Goal: Navigation & Orientation: Find specific page/section

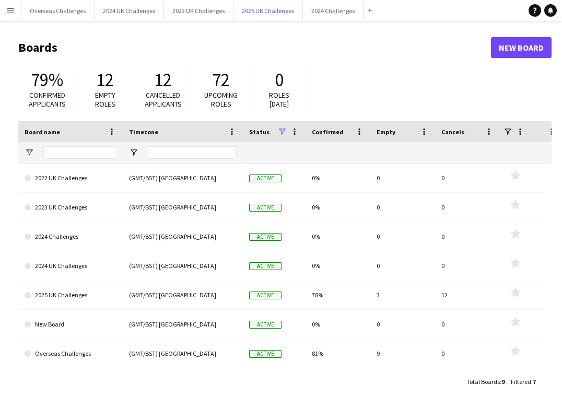
click at [271, 10] on button "2025 UK Challenges Close" at bounding box center [267, 11] width 69 height 20
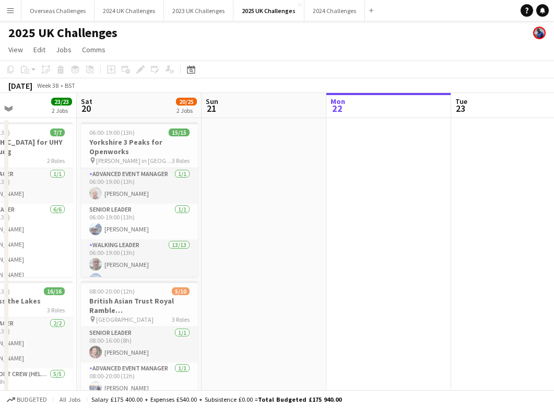
scroll to position [0, 209]
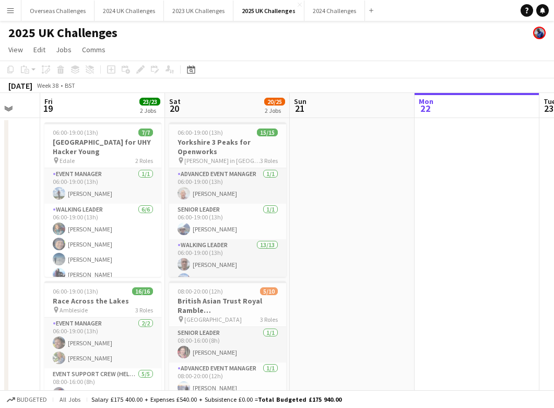
drag, startPoint x: 148, startPoint y: 208, endPoint x: 438, endPoint y: 219, distance: 290.0
click at [438, 219] on app-calendar-viewport "Wed 17 Thu 18 Fri 19 23/23 2 Jobs Sat 20 20/25 2 Jobs Sun 21 Mon 22 Tue 23 Wed …" at bounding box center [277, 298] width 554 height 411
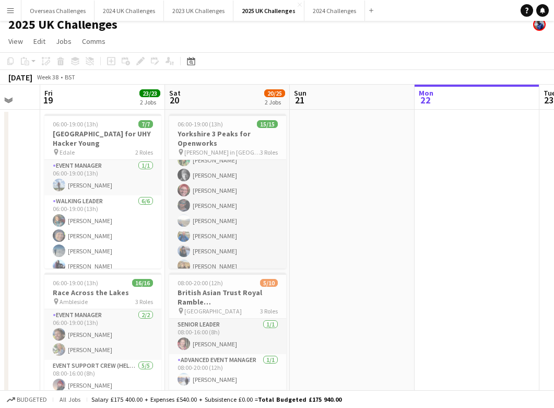
scroll to position [0, 0]
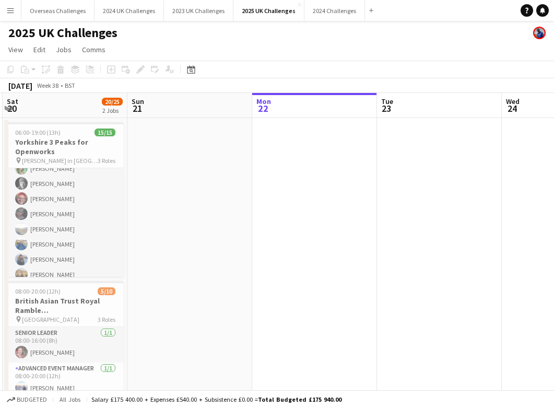
drag, startPoint x: 500, startPoint y: 227, endPoint x: 213, endPoint y: 217, distance: 287.4
click at [213, 217] on app-calendar-viewport "Wed 17 Thu 18 Fri 19 23/23 2 Jobs Sat 20 20/25 2 Jobs Sun 21 Mon 22 Tue 23 Wed …" at bounding box center [277, 298] width 554 height 411
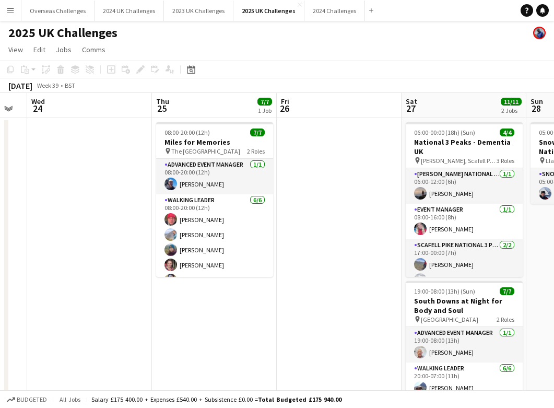
scroll to position [0, 396]
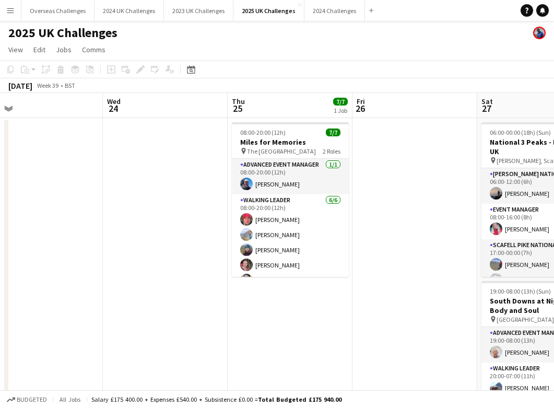
drag, startPoint x: 371, startPoint y: 214, endPoint x: 97, endPoint y: 219, distance: 274.2
click at [97, 219] on app-calendar-viewport "Sat 20 20/25 2 Jobs Sun 21 Mon 22 Tue 23 Wed 24 Thu 25 7/7 1 Job Fri 26 Sat 27 …" at bounding box center [277, 298] width 554 height 411
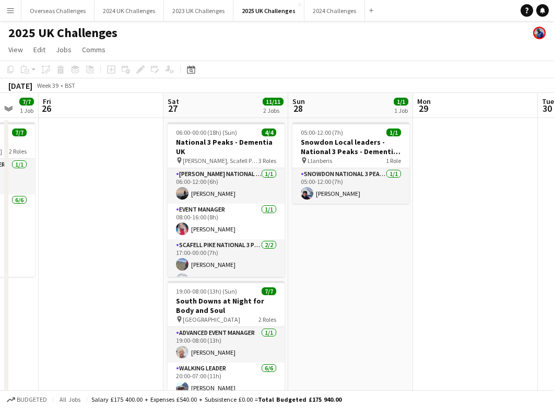
scroll to position [0, 286]
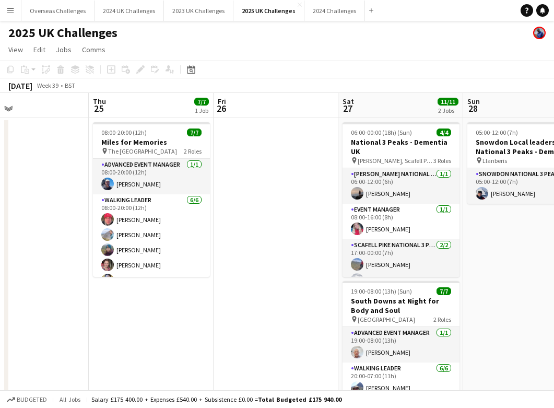
drag, startPoint x: 433, startPoint y: 197, endPoint x: 294, endPoint y: 203, distance: 139.0
click at [294, 203] on app-calendar-viewport "Mon 22 Tue 23 Wed 24 Thu 25 7/7 1 Job Fri 26 Sat 27 11/11 2 Jobs Sun 28 1/1 1 J…" at bounding box center [277, 298] width 554 height 411
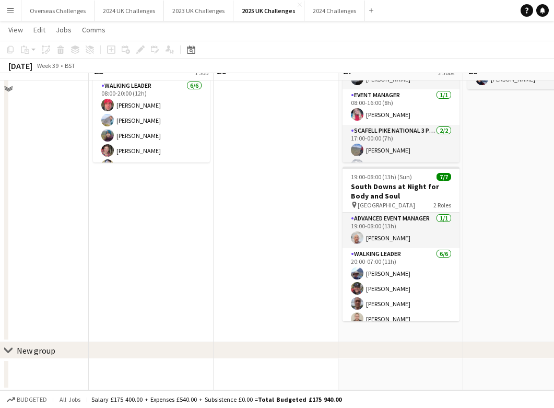
scroll to position [0, 0]
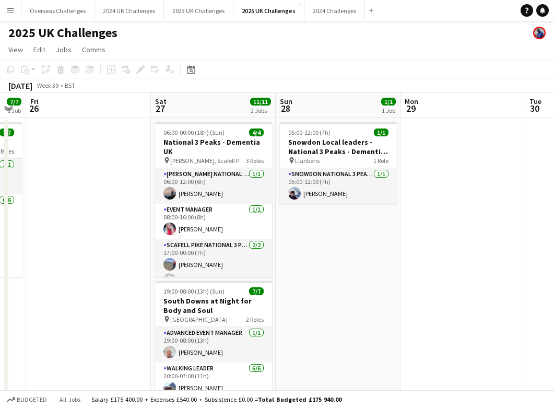
drag, startPoint x: 295, startPoint y: 223, endPoint x: 107, endPoint y: 227, distance: 187.5
click at [107, 227] on app-calendar-viewport "Mon 22 Tue 23 Wed 24 Thu 25 7/7 1 Job Fri 26 Sat 27 11/11 2 Jobs Sun 28 1/1 1 J…" at bounding box center [277, 298] width 554 height 411
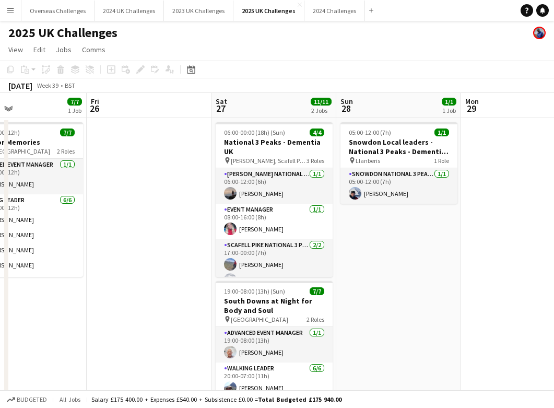
drag, startPoint x: 436, startPoint y: 228, endPoint x: 538, endPoint y: 223, distance: 102.5
click at [538, 222] on app-calendar-viewport "Tue 23 Wed 24 Thu 25 7/7 1 Job Fri 26 Sat 27 11/11 2 Jobs Sun 28 1/1 1 Job Mon …" at bounding box center [277, 378] width 554 height 570
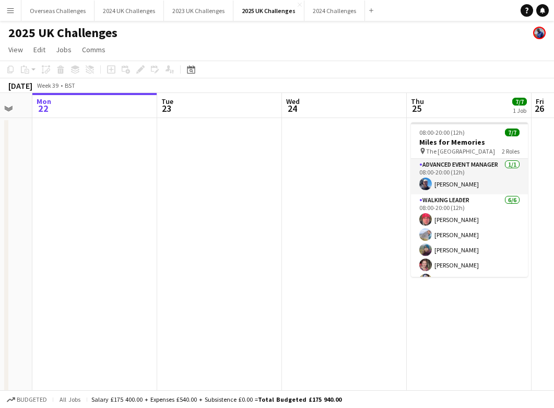
scroll to position [0, 324]
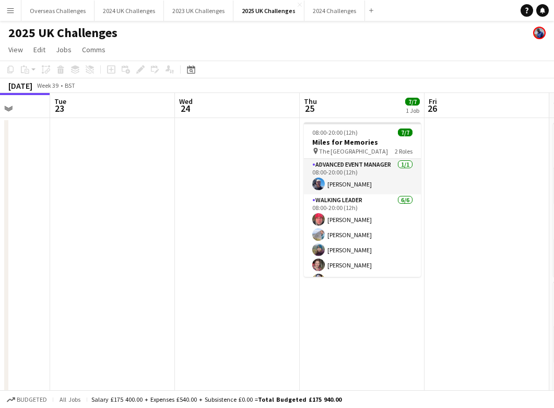
drag, startPoint x: 138, startPoint y: 206, endPoint x: 472, endPoint y: 206, distance: 333.7
click at [472, 206] on app-calendar-viewport "Sat 20 20/25 2 Jobs Sun 21 Mon 22 Tue 23 Wed 24 Thu 25 7/7 1 Job Fri 26 Sat 27 …" at bounding box center [277, 378] width 554 height 570
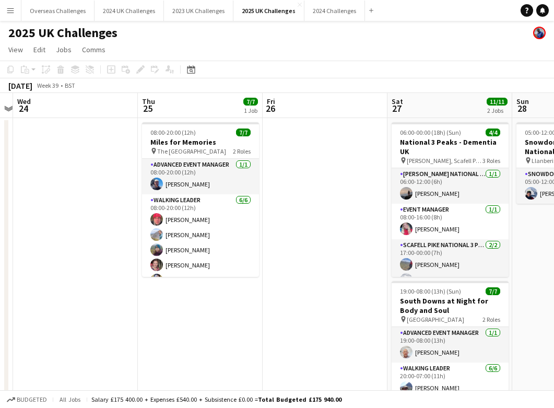
scroll to position [0, 423]
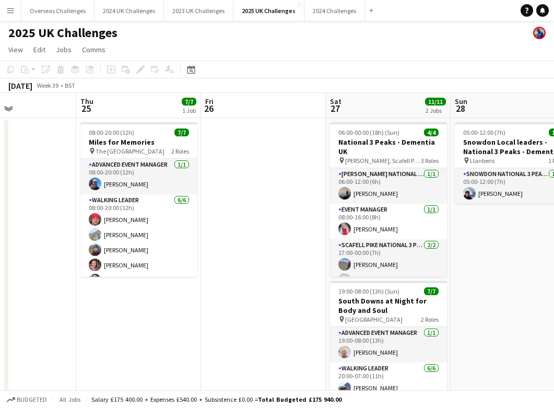
drag, startPoint x: 271, startPoint y: 191, endPoint x: 48, endPoint y: 190, distance: 223.5
click at [48, 190] on app-calendar-viewport "Sun 21 Mon 22 Tue 23 Wed 24 Thu 25 7/7 1 Job Fri 26 Sat 27 11/11 2 Jobs Sun 28 …" at bounding box center [277, 378] width 554 height 570
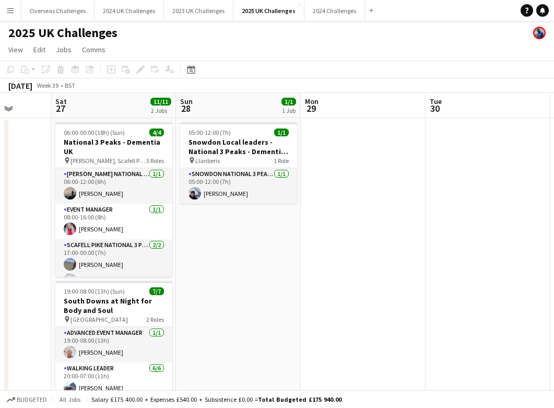
drag, startPoint x: 293, startPoint y: 172, endPoint x: -127, endPoint y: 171, distance: 419.8
click at [0, 171] on html "Menu Boards Boards Boards All jobs Status Workforce Workforce My Workforce Recr…" at bounding box center [277, 340] width 554 height 681
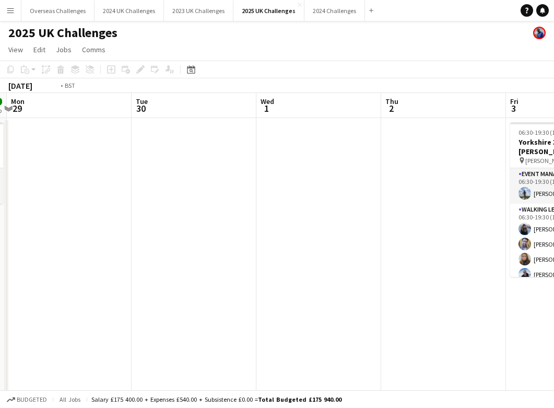
drag, startPoint x: 453, startPoint y: 182, endPoint x: 42, endPoint y: 204, distance: 412.1
click at [42, 204] on app-calendar-viewport "Fri 26 Sat 27 11/11 2 Jobs Sun 28 1/1 1 Job Mon 29 Tue 30 Wed 1 Thu 2 Fri 3 5/5…" at bounding box center [277, 378] width 554 height 570
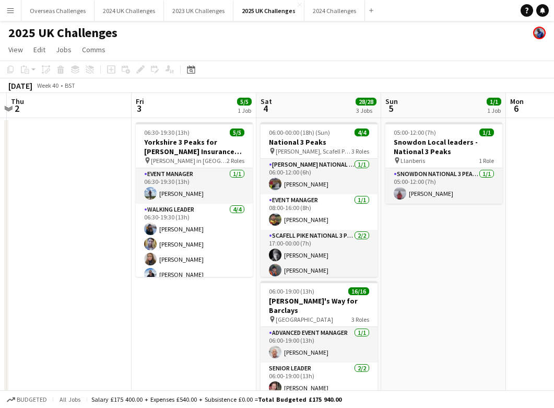
scroll to position [0, 411]
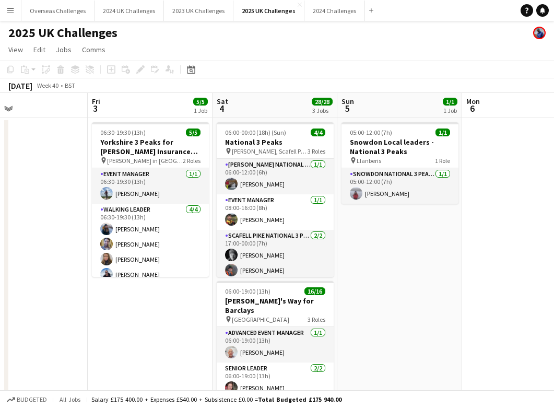
drag, startPoint x: 309, startPoint y: 216, endPoint x: -27, endPoint y: 201, distance: 336.6
click at [0, 201] on html "Menu Boards Boards Boards All jobs Status Workforce Workforce My Workforce Recr…" at bounding box center [277, 340] width 554 height 681
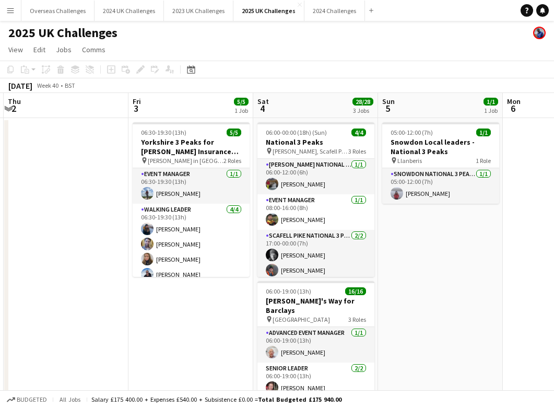
drag, startPoint x: 75, startPoint y: 196, endPoint x: 116, endPoint y: 195, distance: 40.7
click at [116, 195] on app-calendar-viewport "Mon 29 Tue 30 Wed 1 Thu 2 Fri 3 5/5 1 Job Sat 4 28/28 3 Jobs Sun 5 1/1 1 Job Mo…" at bounding box center [277, 378] width 554 height 570
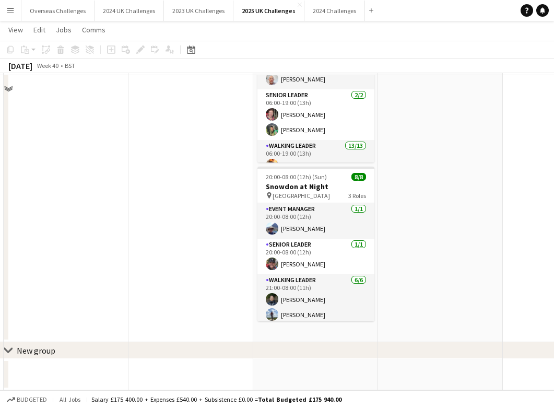
scroll to position [0, 0]
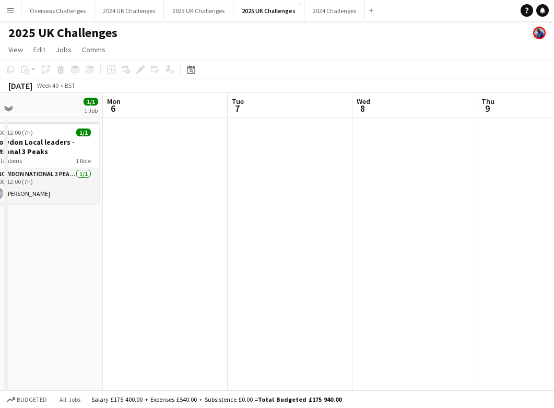
drag, startPoint x: 470, startPoint y: 245, endPoint x: 136, endPoint y: 228, distance: 335.1
click at [70, 242] on app-calendar-viewport "Fri 3 5/5 1 Job Sat 4 28/28 3 Jobs Sun 5 1/1 1 Job Mon 6 Tue 7 Wed 8 Thu 9 Fri …" at bounding box center [277, 378] width 554 height 570
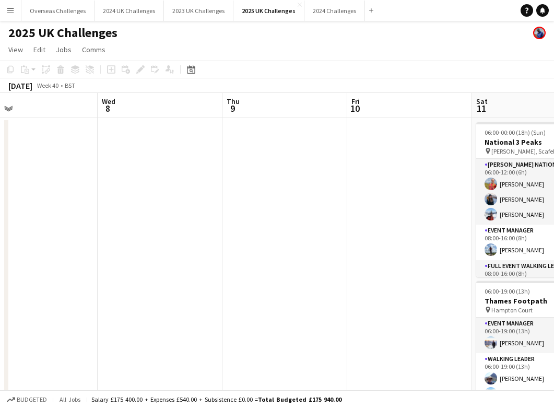
drag, startPoint x: 396, startPoint y: 220, endPoint x: 142, endPoint y: 227, distance: 254.9
click at [142, 227] on app-calendar-viewport "Sat 4 28/28 3 Jobs Sun 5 1/1 1 Job Mon 6 Tue 7 Wed 8 Thu 9 Fri 10 Sat 11 13/13 …" at bounding box center [277, 378] width 554 height 570
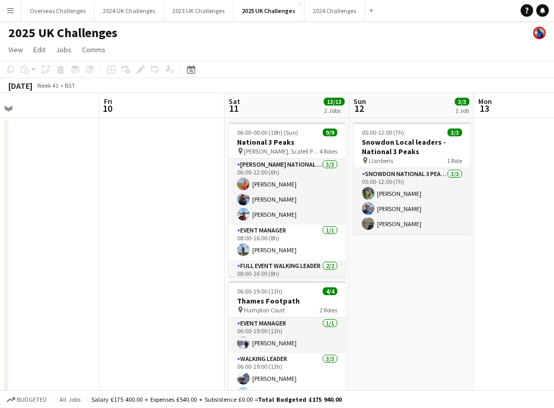
scroll to position [0, 419]
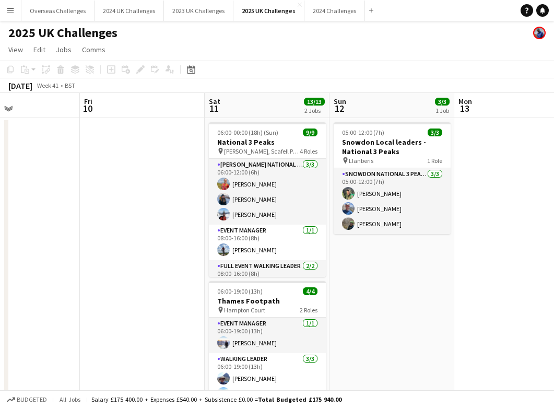
drag, startPoint x: 253, startPoint y: 219, endPoint x: 189, endPoint y: 218, distance: 63.7
click at [189, 218] on app-calendar-viewport "Mon 6 Tue 7 Wed 8 Thu 9 Fri 10 Sat 11 13/13 2 Jobs Sun 12 3/3 1 Job Mon 13 Tue …" at bounding box center [277, 378] width 554 height 570
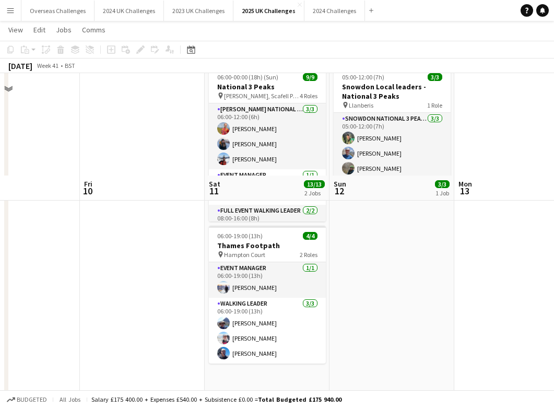
scroll to position [0, 0]
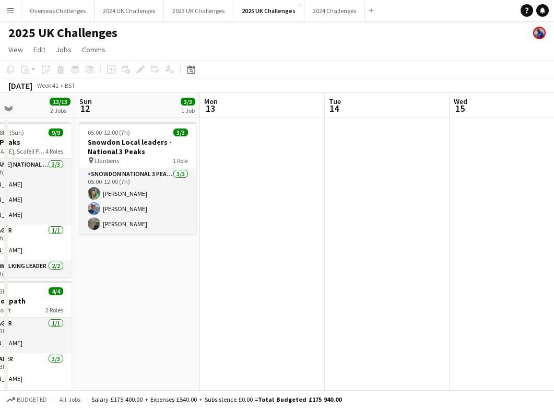
drag, startPoint x: 430, startPoint y: 299, endPoint x: 203, endPoint y: 280, distance: 228.4
click at [176, 295] on app-calendar-viewport "Wed 8 Thu 9 Fri 10 Sat 11 13/13 2 Jobs Sun 12 3/3 1 Job Mon 13 Tue 14 Wed 15 Th…" at bounding box center [277, 378] width 554 height 570
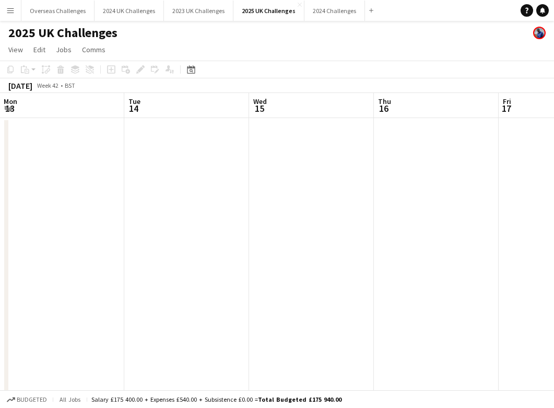
drag, startPoint x: 427, startPoint y: 228, endPoint x: 102, endPoint y: 237, distance: 325.4
click at [102, 237] on app-calendar-viewport "Fri 10 Sat 11 13/13 2 Jobs Sun 12 3/3 1 Job Mon 13 Tue 14 Wed 15 Thu 16 Fri 17 …" at bounding box center [277, 378] width 554 height 570
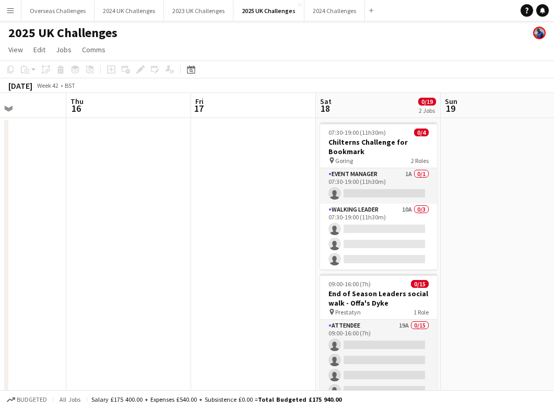
scroll to position [0, 477]
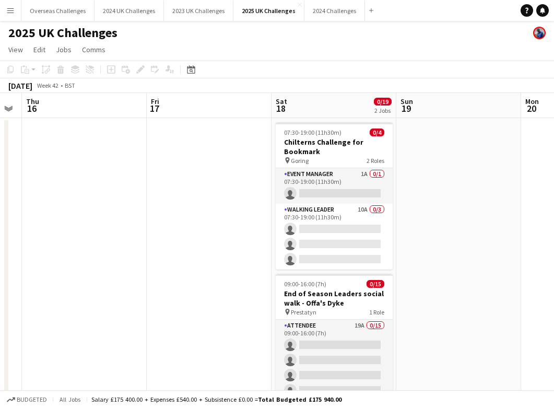
drag, startPoint x: 349, startPoint y: 234, endPoint x: 132, endPoint y: 234, distance: 216.7
click at [132, 234] on app-calendar-viewport "Sun 12 3/3 1 Job Mon 13 Tue 14 Wed 15 Thu 16 Fri 17 Sat 18 0/19 2 Jobs Sun 19 M…" at bounding box center [277, 378] width 554 height 570
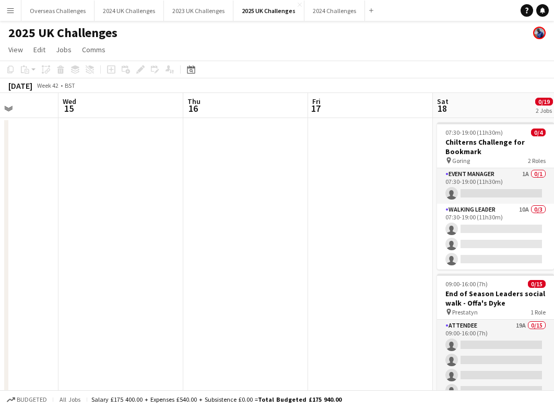
drag, startPoint x: 99, startPoint y: 239, endPoint x: 385, endPoint y: 240, distance: 286.2
click at [385, 240] on app-calendar-viewport "Sun 12 3/3 1 Job Mon 13 Tue 14 Wed 15 Thu 16 Fri 17 Sat 18 0/19 2 Jobs Sun 19 M…" at bounding box center [277, 378] width 554 height 570
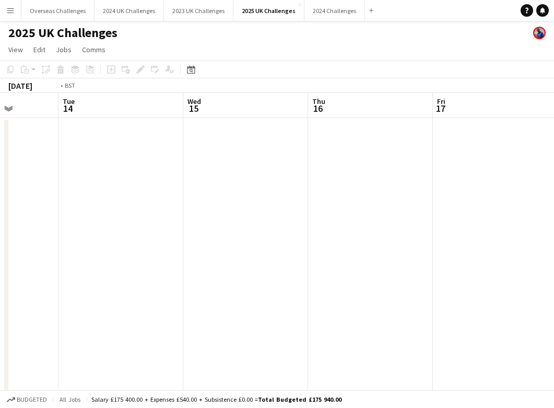
scroll to position [0, 241]
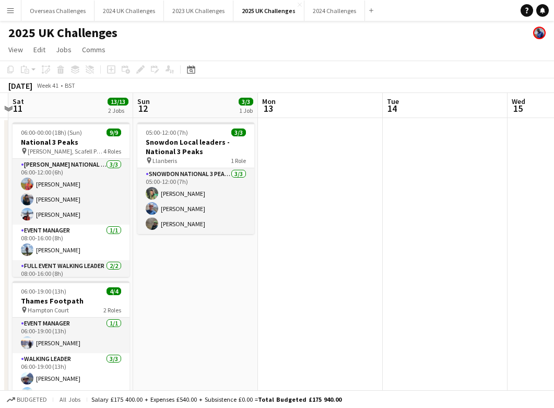
drag, startPoint x: 207, startPoint y: 250, endPoint x: 531, endPoint y: 261, distance: 324.4
click at [531, 261] on app-calendar-viewport "Thu 9 Fri 10 Sat 11 13/13 2 Jobs Sun 12 3/3 1 Job Mon 13 Tue 14 Wed 15 Thu 16 F…" at bounding box center [277, 378] width 554 height 570
